Goal: Task Accomplishment & Management: Use online tool/utility

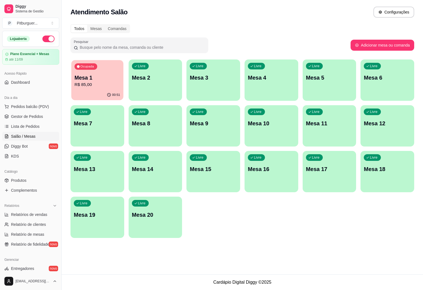
click at [103, 78] on p "Mesa 1" at bounding box center [98, 77] width 46 height 7
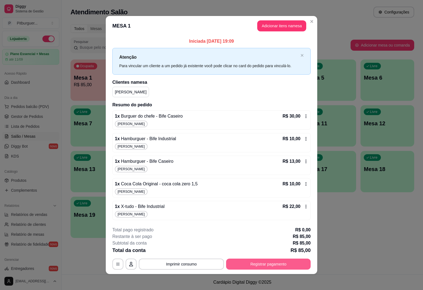
click at [243, 268] on button "Registrar pagamento" at bounding box center [268, 263] width 84 height 11
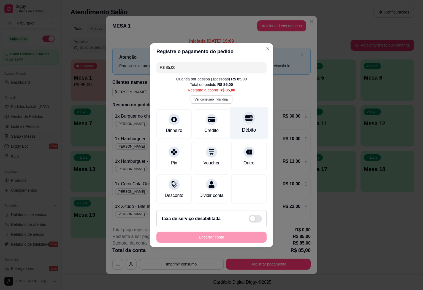
click at [245, 117] on icon at bounding box center [248, 118] width 7 height 6
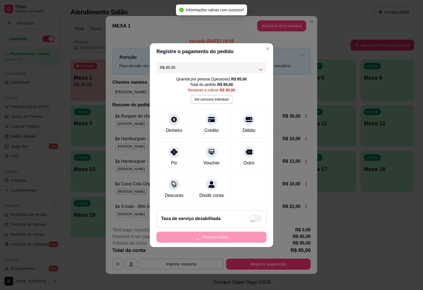
type input "R$ 0,00"
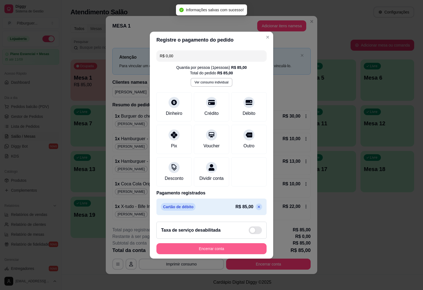
click at [248, 252] on button "Encerrar conta" at bounding box center [211, 248] width 110 height 11
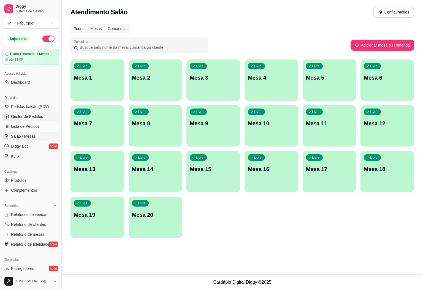
click at [25, 115] on span "Gestor de Pedidos" at bounding box center [27, 117] width 32 height 6
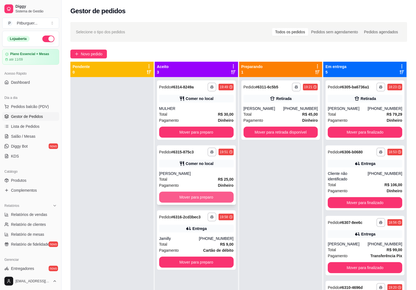
click at [188, 192] on button "Mover para preparo" at bounding box center [196, 197] width 75 height 11
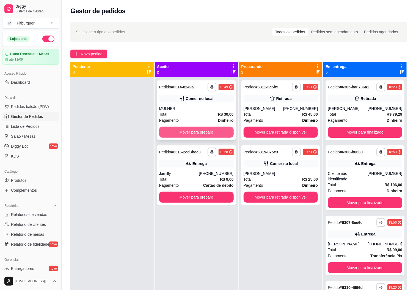
click at [198, 129] on button "Mover para preparo" at bounding box center [196, 132] width 75 height 11
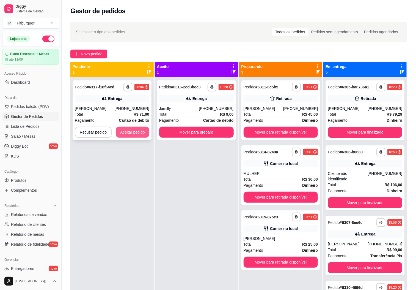
click at [121, 134] on button "Aceitar pedido" at bounding box center [133, 132] width 34 height 11
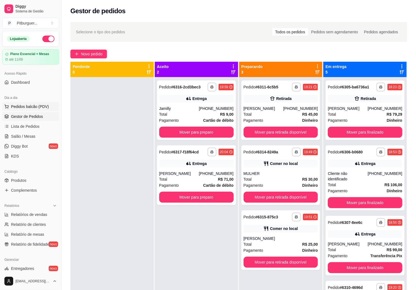
click at [23, 106] on span "Pedidos balcão (PDV)" at bounding box center [30, 107] width 38 height 6
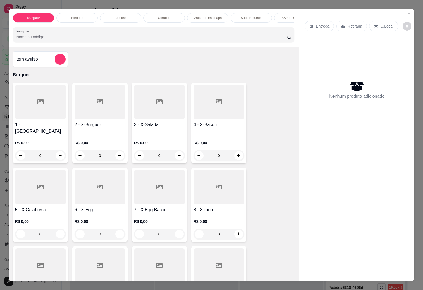
click at [211, 192] on div at bounding box center [218, 187] width 51 height 34
click at [175, 91] on div "Bife Industrial R$ 22,00" at bounding box center [211, 92] width 145 height 18
radio input "true"
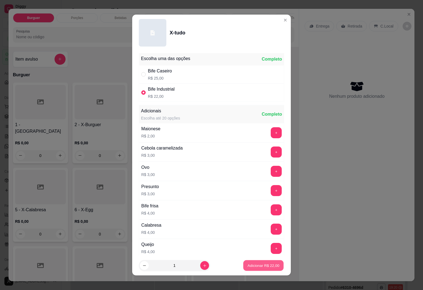
click at [262, 266] on p "Adicionar R$ 22,00" at bounding box center [263, 265] width 32 height 5
type input "1"
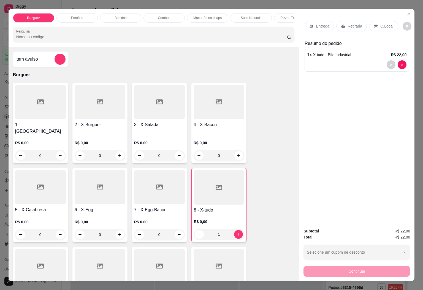
click at [309, 24] on icon at bounding box center [311, 26] width 4 height 4
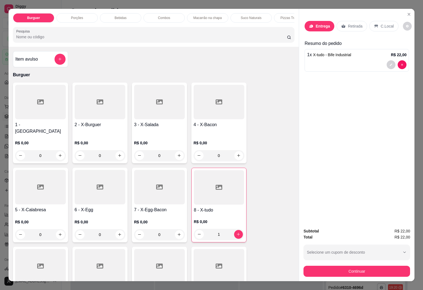
click at [228, 50] on input "Busque pelo cliente" at bounding box center [204, 53] width 88 height 6
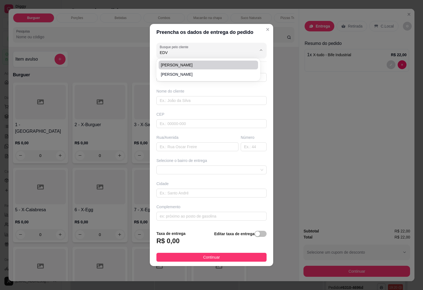
click at [212, 61] on li "[PERSON_NAME]" at bounding box center [207, 65] width 99 height 9
click at [169, 64] on span "[PERSON_NAME]" at bounding box center [205, 65] width 89 height 6
type input "[PERSON_NAME]"
type input "28981127201"
type input "[PERSON_NAME]"
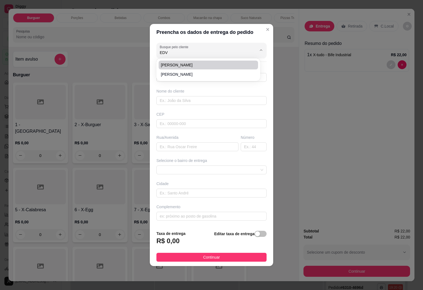
type input "DORES DO [GEOGRAPHIC_DATA]"
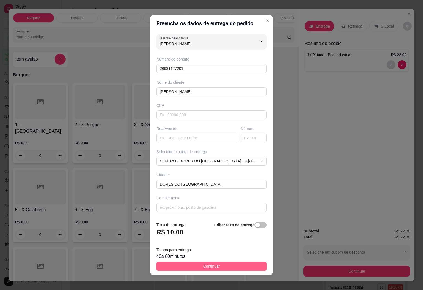
type input "[PERSON_NAME]"
click at [213, 263] on span "Continuar" at bounding box center [211, 266] width 17 height 6
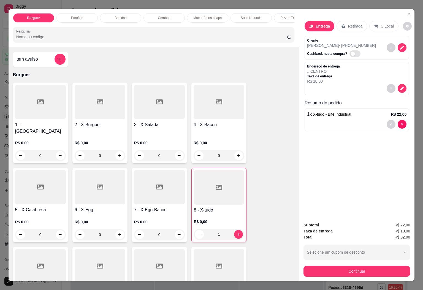
click at [128, 16] on div "Bebidas" at bounding box center [120, 17] width 41 height 9
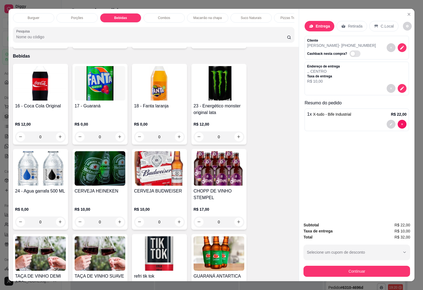
scroll to position [12, 0]
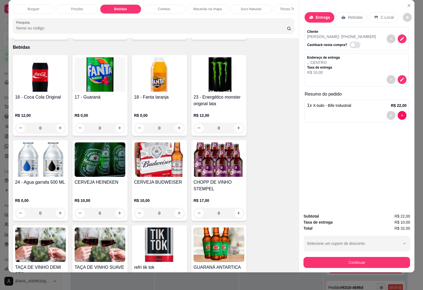
click at [217, 179] on h4 "CHOPP DE VINHO STEMPEL" at bounding box center [218, 185] width 51 height 13
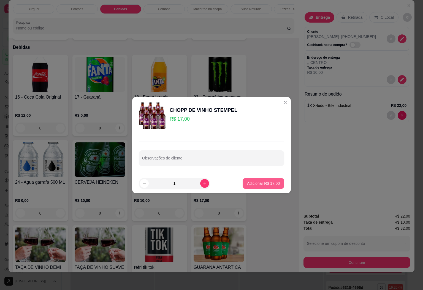
click at [247, 182] on p "Adicionar R$ 17,00" at bounding box center [263, 184] width 33 height 6
type input "1"
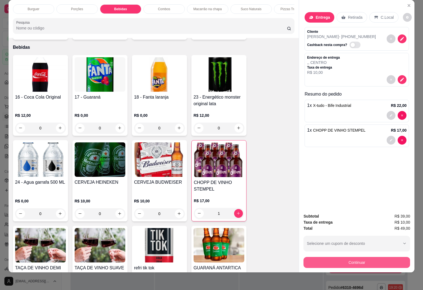
click at [387, 257] on button "Continuar" at bounding box center [356, 262] width 106 height 11
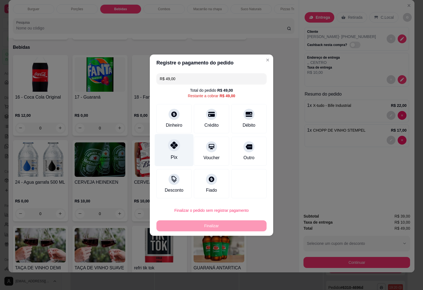
click at [170, 148] on icon at bounding box center [173, 144] width 7 height 7
type input "R$ 0,00"
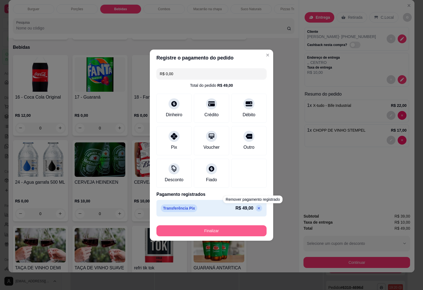
click at [237, 226] on button "Finalizar" at bounding box center [211, 230] width 110 height 11
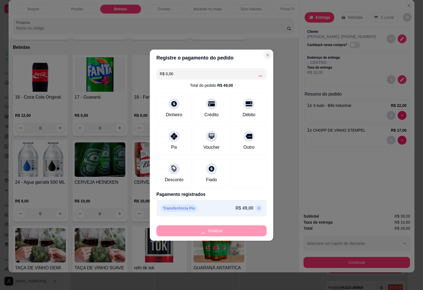
type input "0"
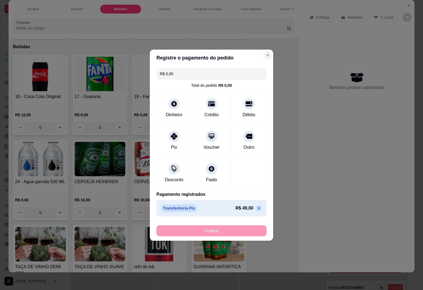
type input "-R$ 49,00"
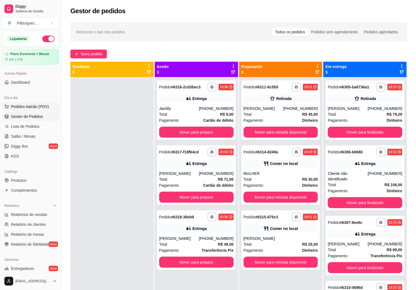
click at [15, 109] on span "Pedidos balcão (PDV)" at bounding box center [30, 107] width 38 height 6
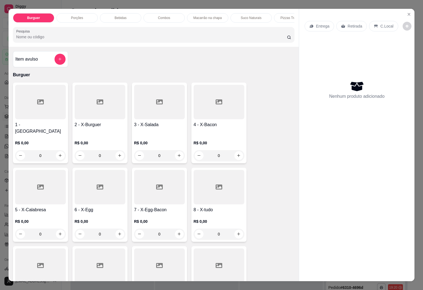
click at [225, 197] on div at bounding box center [218, 187] width 51 height 34
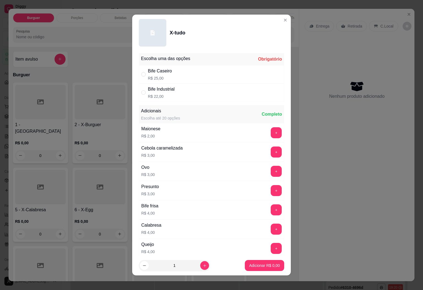
click at [173, 76] on div "Bife Caseiro R$ 25,00" at bounding box center [211, 74] width 145 height 18
radio input "true"
click at [200, 264] on button "increase-product-quantity" at bounding box center [204, 265] width 9 height 9
type input "3"
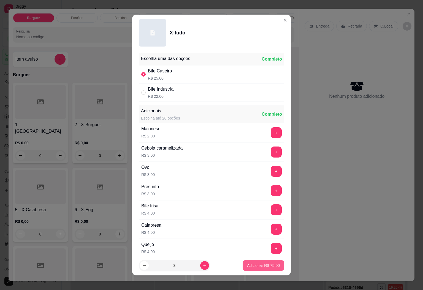
click at [247, 264] on p "Adicionar R$ 75,00" at bounding box center [263, 265] width 33 height 6
type input "3"
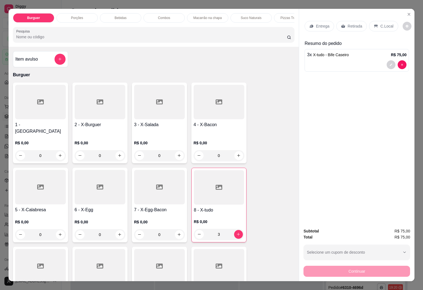
click at [379, 21] on div "C.Local" at bounding box center [383, 26] width 29 height 10
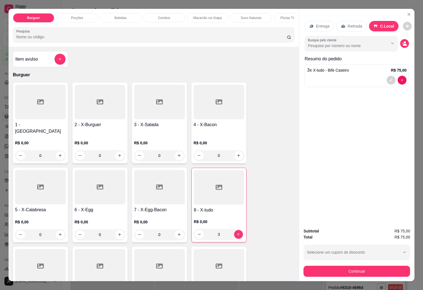
click at [117, 13] on div "Bebidas" at bounding box center [120, 17] width 41 height 9
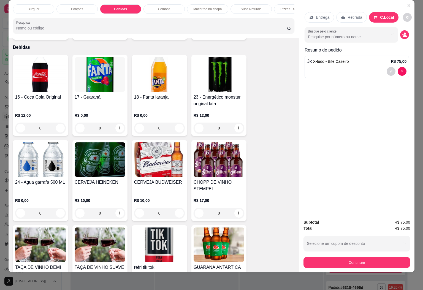
click at [48, 68] on img at bounding box center [40, 74] width 51 height 34
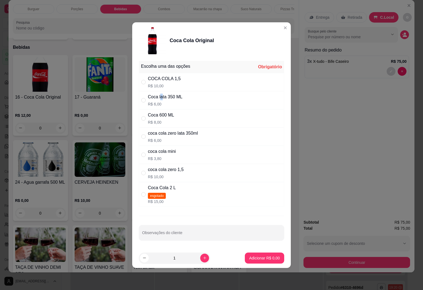
drag, startPoint x: 161, startPoint y: 91, endPoint x: 168, endPoint y: 94, distance: 7.4
click at [161, 91] on div "Coca lata 350 ML R$ 6,00" at bounding box center [211, 100] width 145 height 18
radio input "true"
click at [163, 68] on div "Escolha uma das opções" at bounding box center [165, 66] width 49 height 7
click at [162, 73] on div "COCA COLA 1,5 R$ 10,00" at bounding box center [211, 82] width 145 height 18
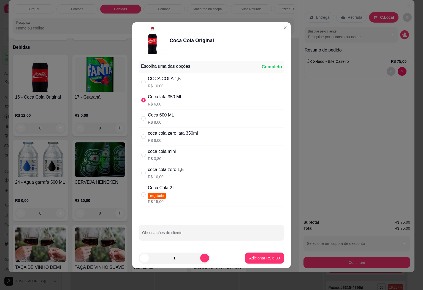
radio input "true"
radio input "false"
click at [262, 248] on div "Escolha uma das opções Completo COCA COLA 1,5 R$ 10,00 Coca lata 350 ML R$ 6,00…" at bounding box center [211, 153] width 158 height 189
click at [259, 256] on p "Adicionar R$ 10,00" at bounding box center [263, 257] width 32 height 5
type input "1"
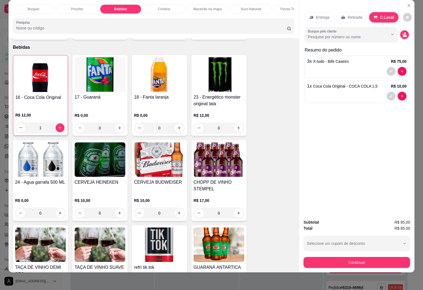
click at [399, 35] on div "Busque pelo cliente" at bounding box center [356, 34] width 104 height 15
click at [402, 33] on div "Busque pelo cliente" at bounding box center [356, 34] width 104 height 15
click at [401, 33] on div "Busque pelo cliente" at bounding box center [356, 34] width 104 height 15
click at [403, 35] on icon "decrease-product-quantity" at bounding box center [405, 36] width 4 height 2
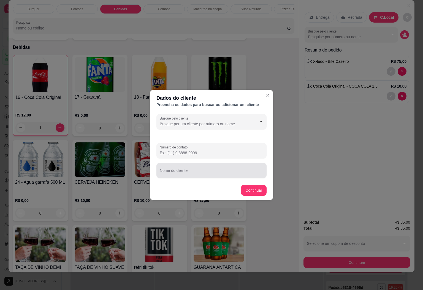
click at [193, 172] on input "Nome do cliente" at bounding box center [211, 173] width 103 height 6
type input "[PERSON_NAME]"
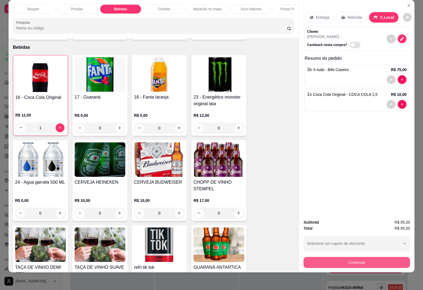
click at [327, 258] on button "Continuar" at bounding box center [356, 262] width 106 height 11
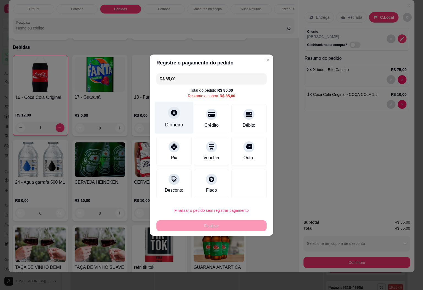
click at [173, 125] on div "Dinheiro" at bounding box center [174, 124] width 18 height 7
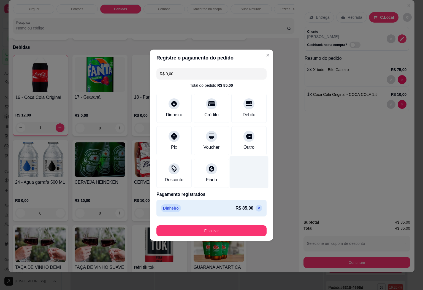
type input "R$ 0,00"
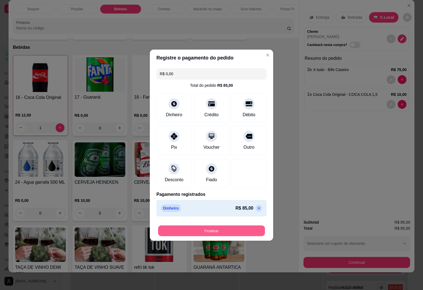
click at [218, 234] on button "Finalizar" at bounding box center [211, 230] width 107 height 11
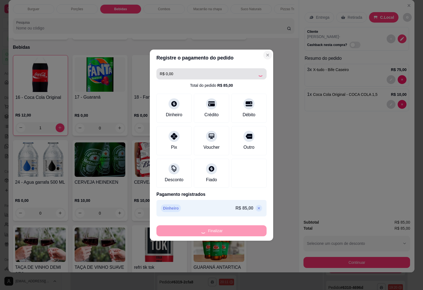
type input "0"
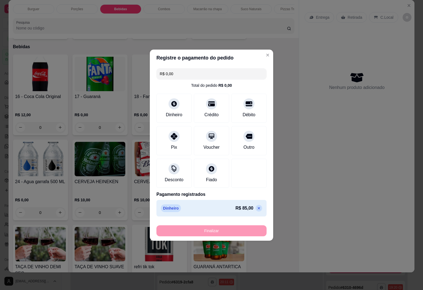
type input "-R$ 85,00"
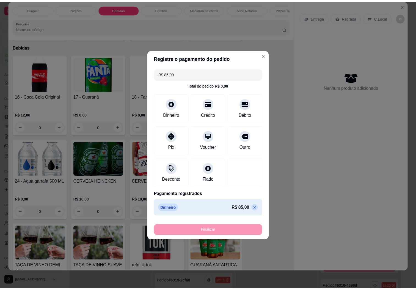
scroll to position [609, 0]
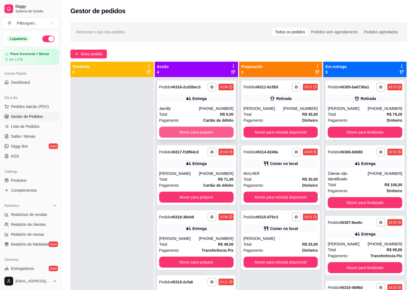
click at [211, 128] on button "Mover para preparo" at bounding box center [196, 132] width 75 height 11
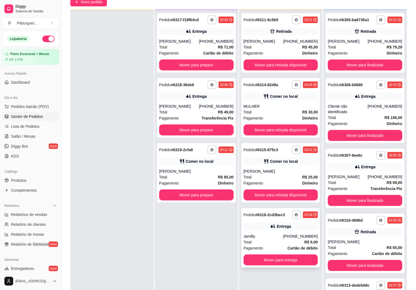
scroll to position [84, 0]
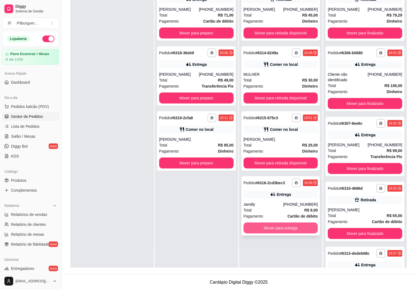
click at [286, 226] on button "Mover para entrega" at bounding box center [281, 227] width 75 height 11
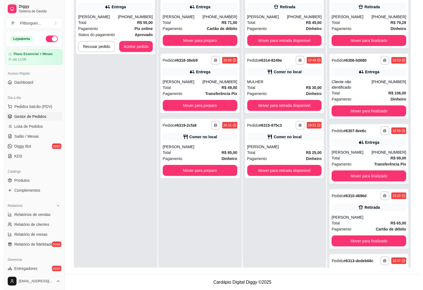
scroll to position [0, 0]
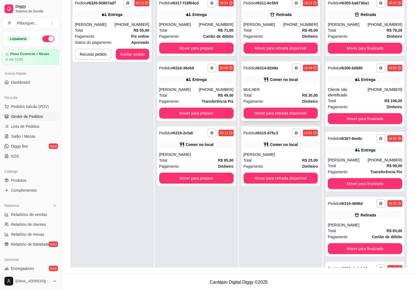
click at [282, 104] on div "**********" at bounding box center [281, 90] width 79 height 59
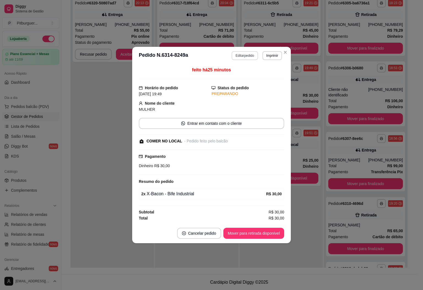
click at [248, 53] on button "Editar pedido" at bounding box center [244, 55] width 26 height 9
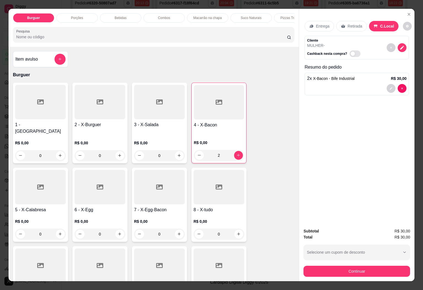
click at [128, 15] on div "Bebidas" at bounding box center [120, 17] width 41 height 9
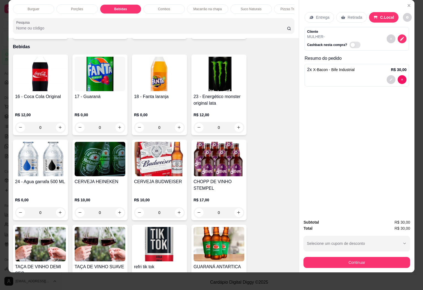
click at [22, 72] on img at bounding box center [40, 74] width 51 height 34
click at [163, 80] on div "COCA COLA 1,5" at bounding box center [164, 78] width 33 height 7
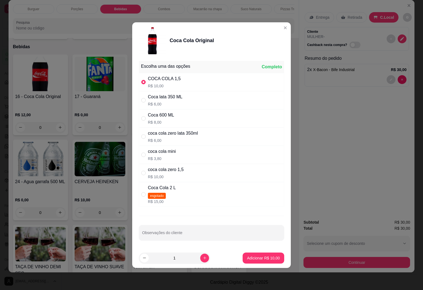
click at [191, 119] on div "Coca 600 ML R$ 8,00" at bounding box center [211, 118] width 145 height 18
radio input "false"
radio input "true"
click at [250, 257] on p "Adicionar R$ 8,00" at bounding box center [264, 258] width 31 height 6
type input "1"
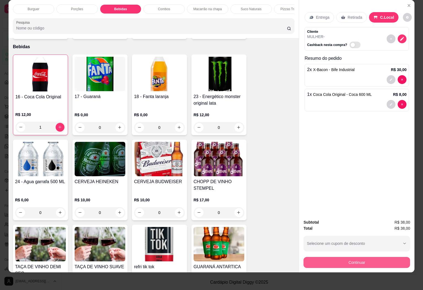
click at [338, 257] on button "Continuar" at bounding box center [356, 262] width 106 height 11
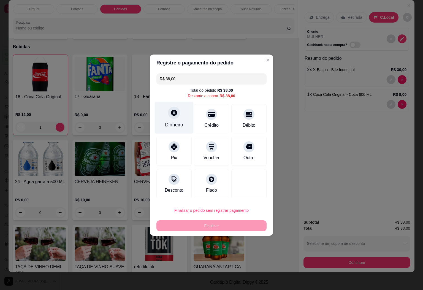
click at [167, 118] on div "Dinheiro" at bounding box center [174, 117] width 39 height 32
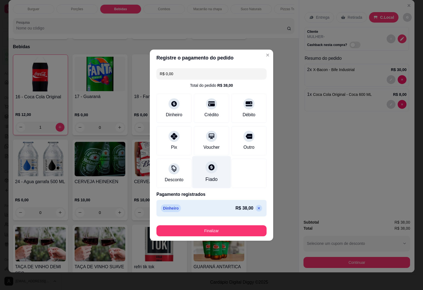
type input "R$ 0,00"
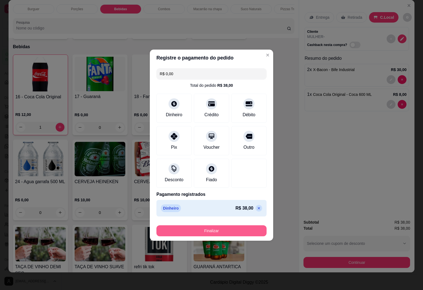
click at [224, 233] on button "Finalizar" at bounding box center [211, 230] width 110 height 11
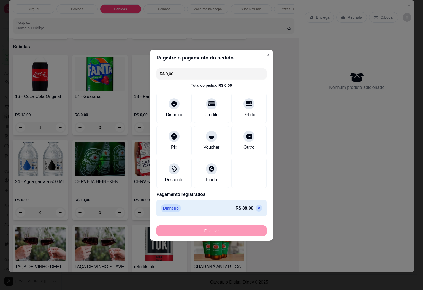
type input "0"
type input "-R$ 38,00"
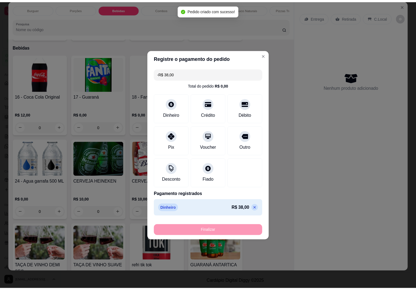
scroll to position [609, 0]
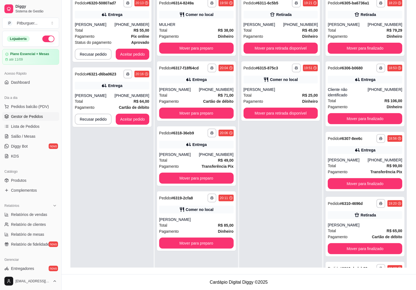
click at [268, 168] on div "**********" at bounding box center [280, 138] width 83 height 290
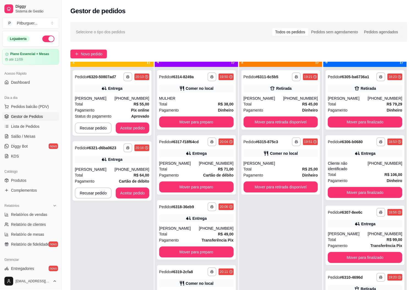
scroll to position [15, 0]
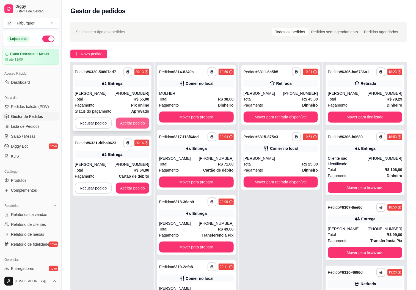
click at [140, 125] on button "Aceitar pedido" at bounding box center [133, 122] width 34 height 11
